Goal: Download file/media

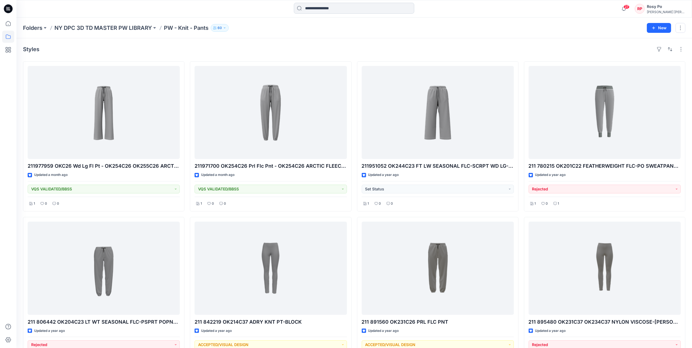
click at [309, 9] on input at bounding box center [354, 8] width 120 height 11
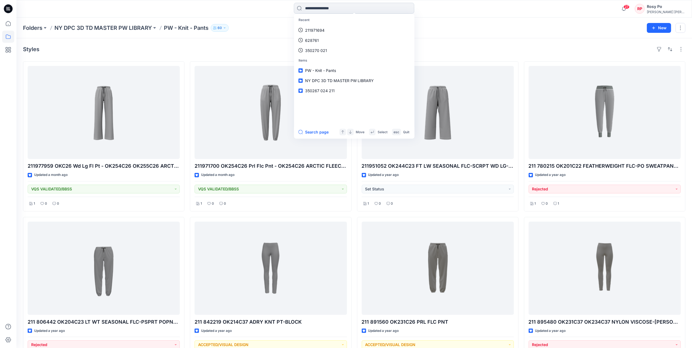
click at [324, 8] on input at bounding box center [354, 8] width 120 height 11
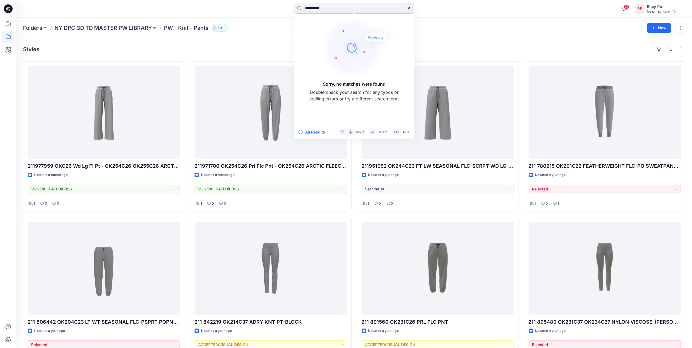
click at [377, 10] on input "**********" at bounding box center [354, 8] width 120 height 11
drag, startPoint x: 329, startPoint y: 7, endPoint x: 299, endPoint y: 18, distance: 32.2
click at [248, 4] on div "**********" at bounding box center [353, 9] width 337 height 12
paste input
type input "*********"
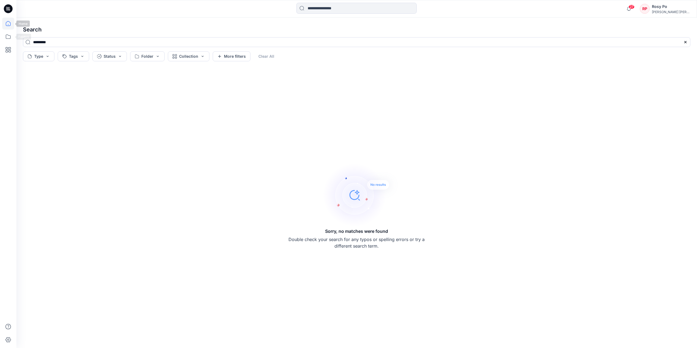
click at [8, 28] on icon at bounding box center [8, 23] width 12 height 12
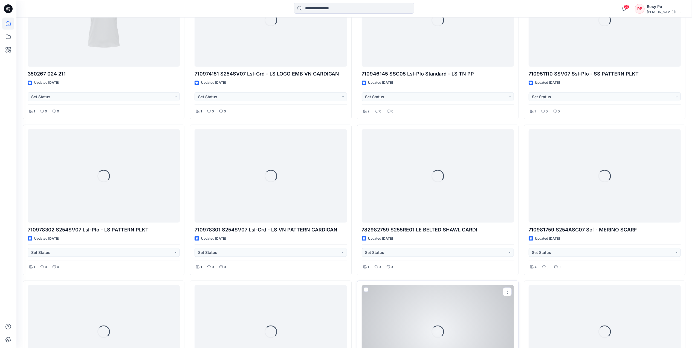
scroll to position [636, 0]
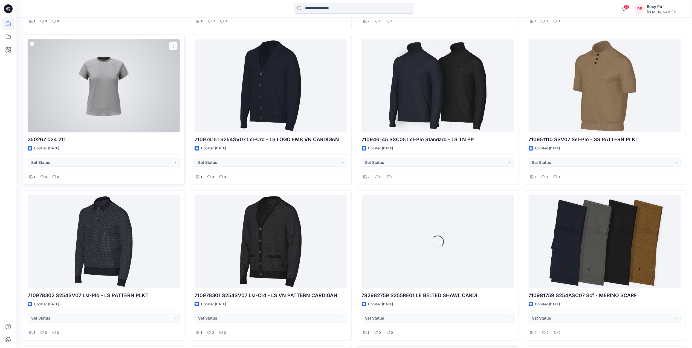
click at [133, 96] on div at bounding box center [104, 85] width 152 height 93
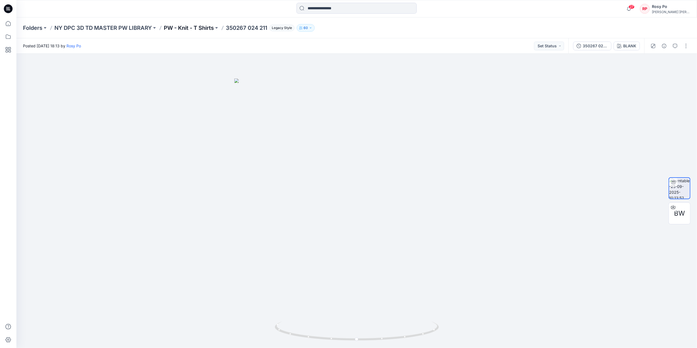
click at [180, 26] on p "PW - Knit - T Shirts" at bounding box center [189, 28] width 50 height 8
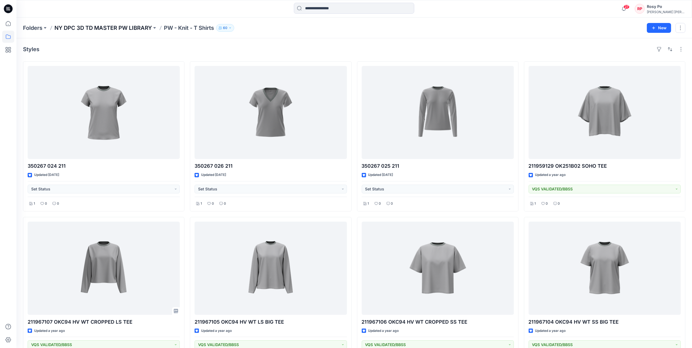
click at [119, 29] on p "NY DPC 3D TD MASTER PW LIBRARY" at bounding box center [102, 28] width 97 height 8
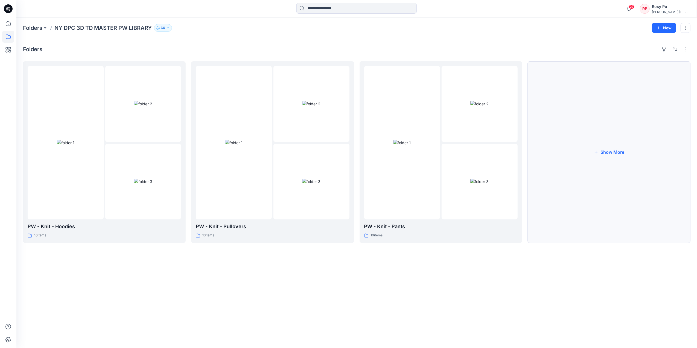
click at [632, 145] on button "Show More" at bounding box center [609, 152] width 163 height 182
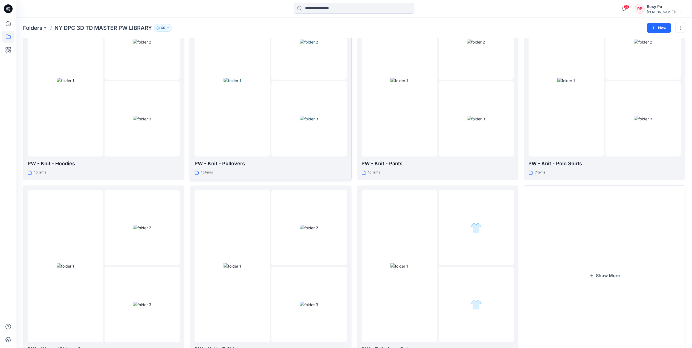
scroll to position [95, 0]
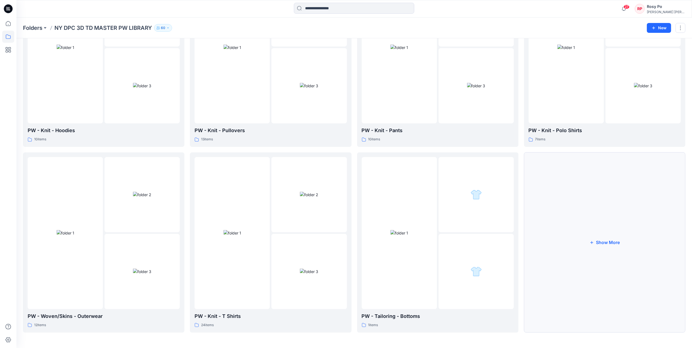
click at [643, 228] on button "Show More" at bounding box center [604, 242] width 161 height 180
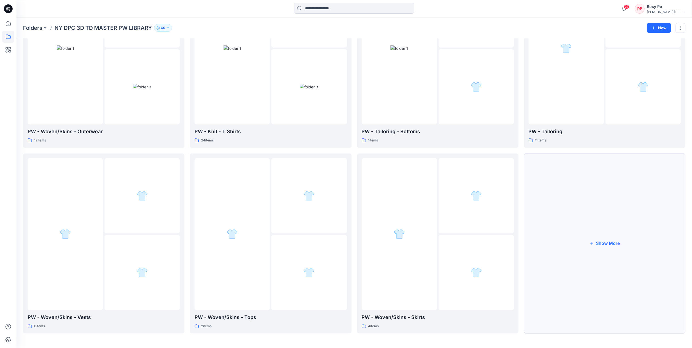
scroll to position [280, 0]
click at [582, 233] on button "Show More" at bounding box center [604, 243] width 161 height 180
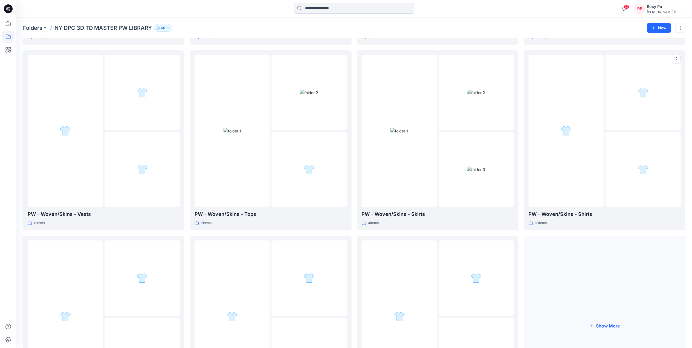
scroll to position [463, 0]
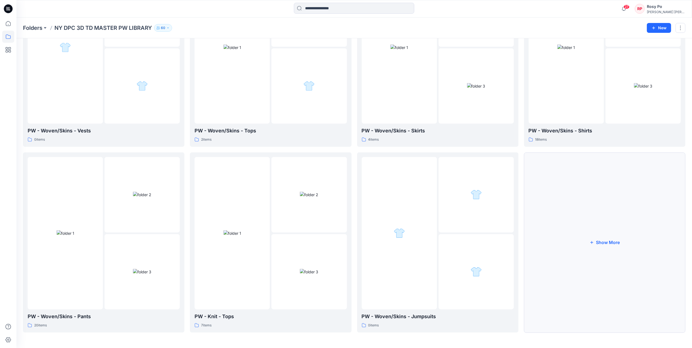
click at [594, 237] on button "Show More" at bounding box center [604, 242] width 161 height 180
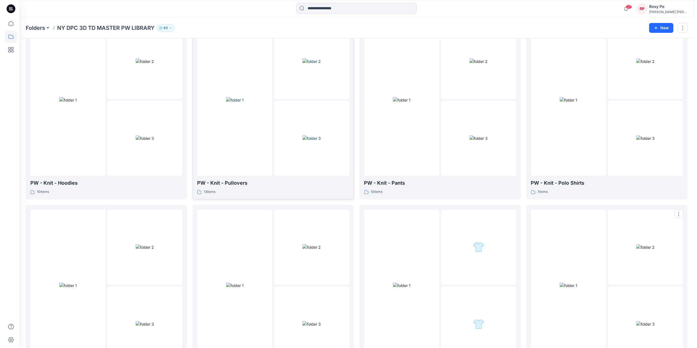
scroll to position [0, 0]
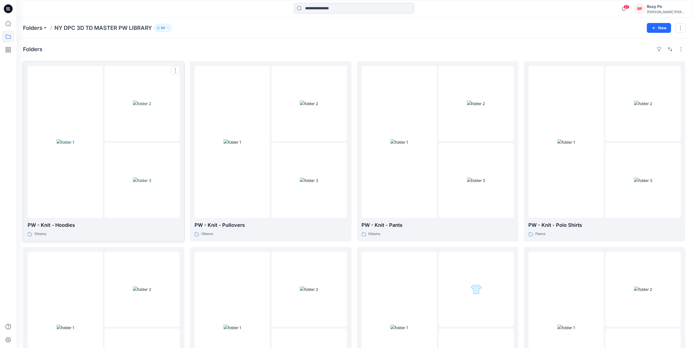
click at [162, 150] on div at bounding box center [141, 180] width 75 height 75
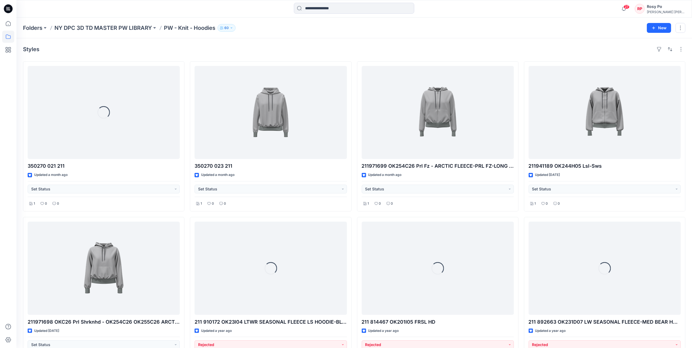
click at [110, 28] on p "NY DPC 3D TD MASTER PW LIBRARY" at bounding box center [102, 28] width 97 height 8
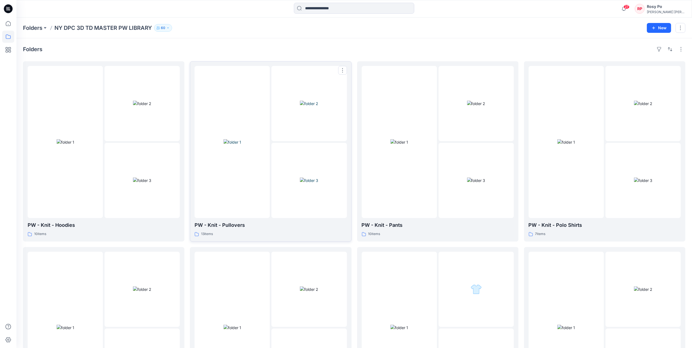
click at [301, 183] on img at bounding box center [309, 180] width 18 height 6
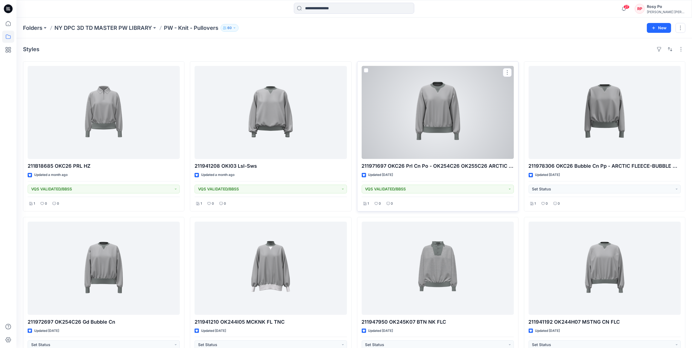
click at [441, 170] on p "211971697 OKC26 Prl Cn Po - OK254C26 OK255C26 ARCTIC FLEECE-PRL CN PO-LONG SLEE…" at bounding box center [437, 166] width 152 height 8
click at [435, 145] on div at bounding box center [437, 112] width 152 height 93
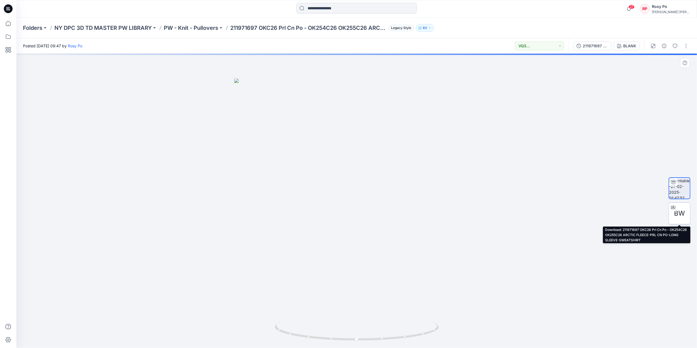
click at [674, 207] on icon at bounding box center [673, 206] width 2 height 3
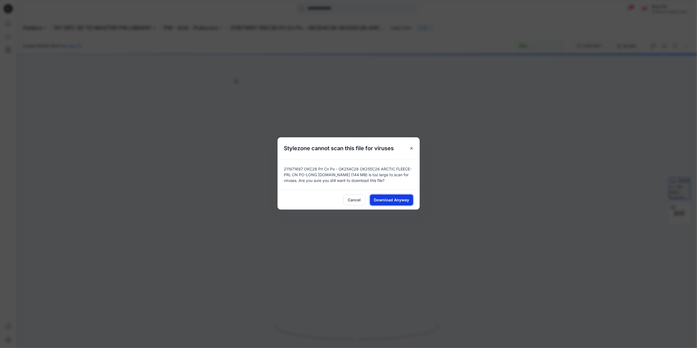
click at [402, 199] on span "Download Anyway" at bounding box center [391, 200] width 35 height 6
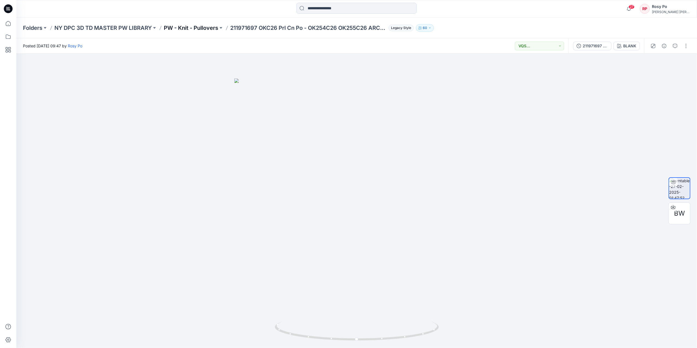
click at [211, 28] on p "PW - Knit - Pullovers" at bounding box center [191, 28] width 54 height 8
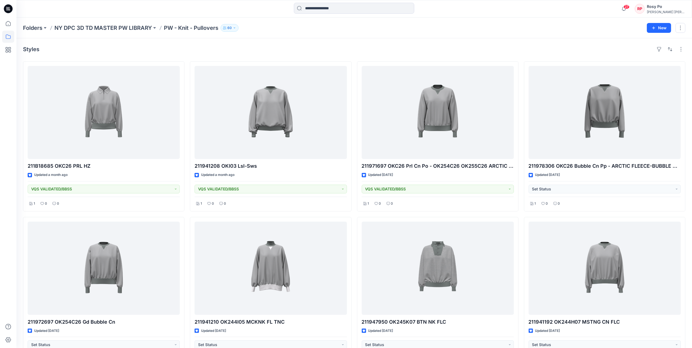
click at [486, 31] on div "Folders NY DPC 3D TD MASTER PW LIBRARY PW - Knit - Pullovers 60" at bounding box center [332, 28] width 619 height 8
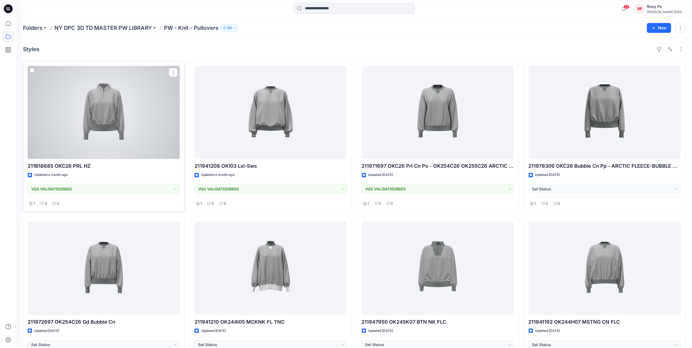
click at [171, 117] on div at bounding box center [104, 112] width 152 height 93
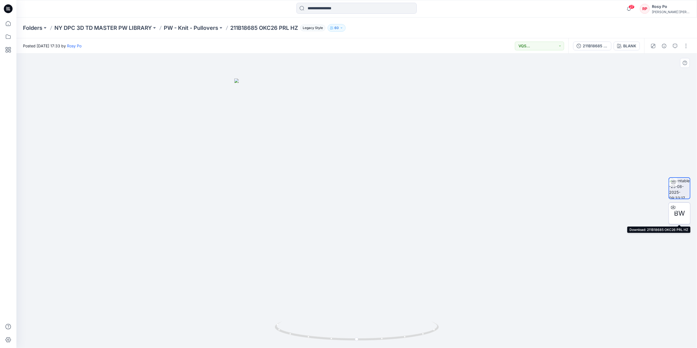
click at [672, 207] on icon at bounding box center [673, 207] width 4 height 4
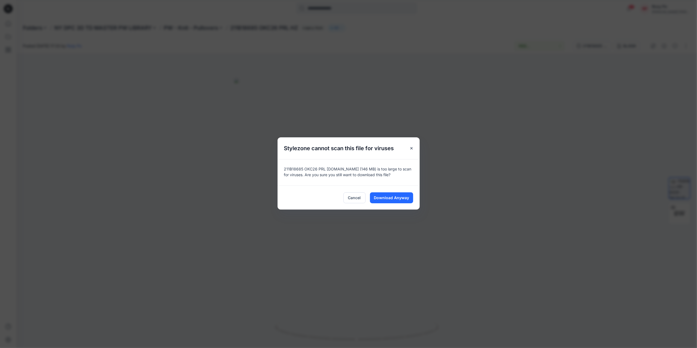
click at [393, 203] on div "Cancel Download Anyway" at bounding box center [349, 197] width 142 height 24
click at [393, 202] on button "Download Anyway" at bounding box center [391, 197] width 43 height 11
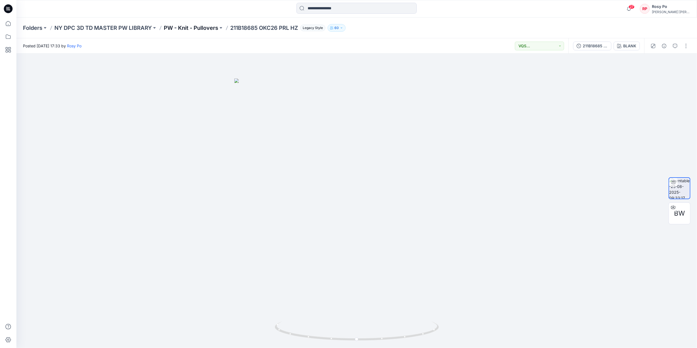
click at [189, 27] on p "PW - Knit - Pullovers" at bounding box center [191, 28] width 54 height 8
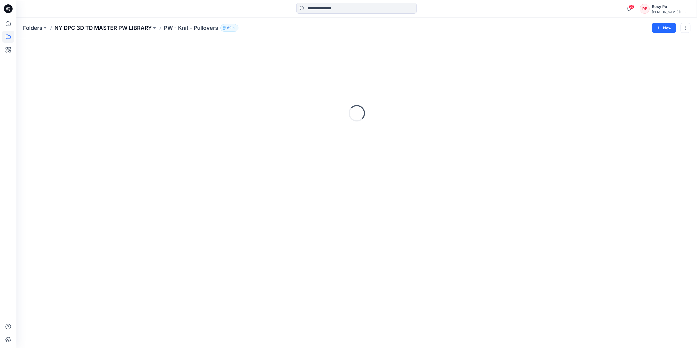
click at [131, 29] on p "NY DPC 3D TD MASTER PW LIBRARY" at bounding box center [102, 28] width 97 height 8
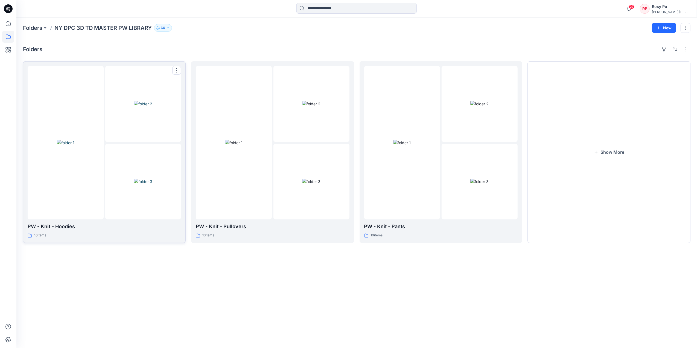
click at [144, 179] on img at bounding box center [143, 182] width 18 height 6
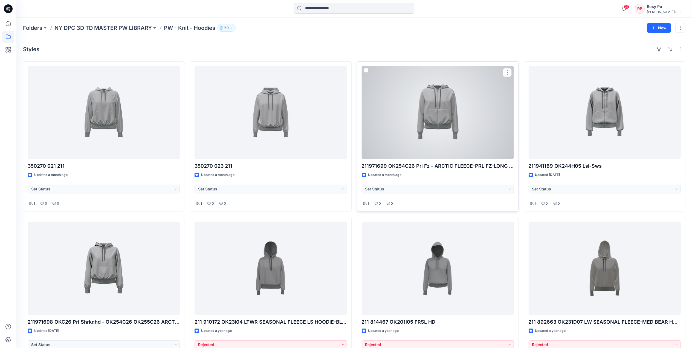
click at [446, 121] on div at bounding box center [437, 112] width 152 height 93
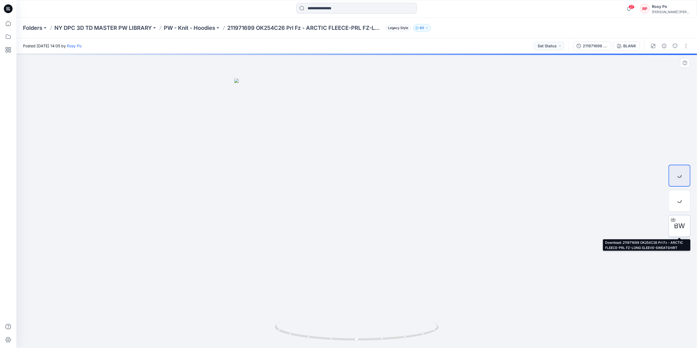
click at [674, 218] on icon at bounding box center [673, 219] width 4 height 4
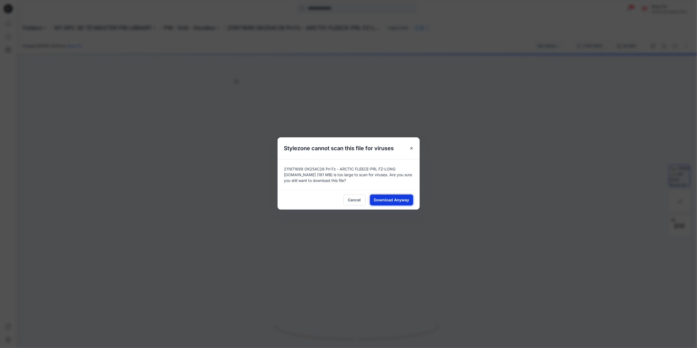
click at [405, 200] on span "Download Anyway" at bounding box center [391, 200] width 35 height 6
